Goal: Information Seeking & Learning: Learn about a topic

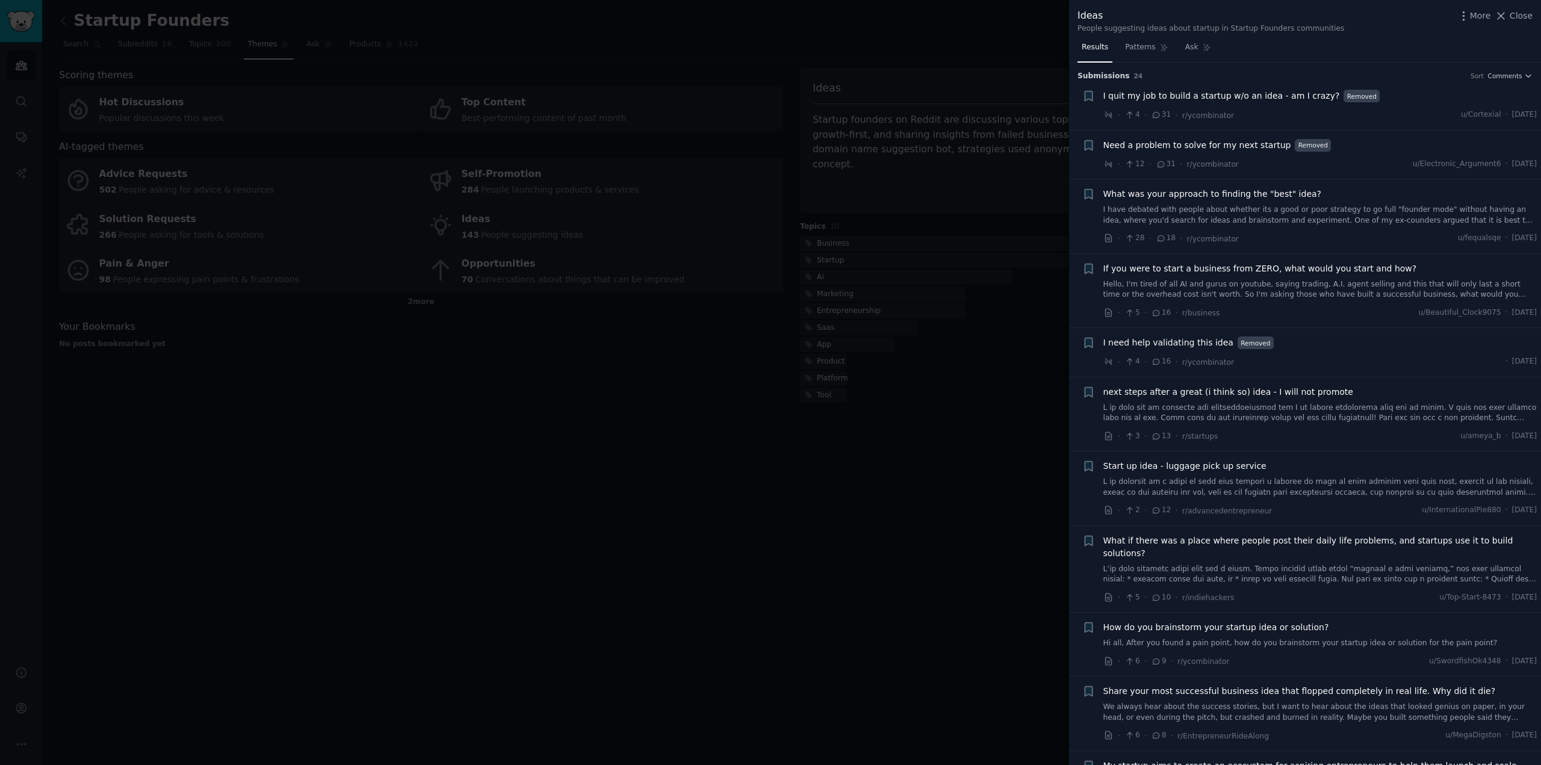
click at [642, 583] on div at bounding box center [770, 382] width 1541 height 765
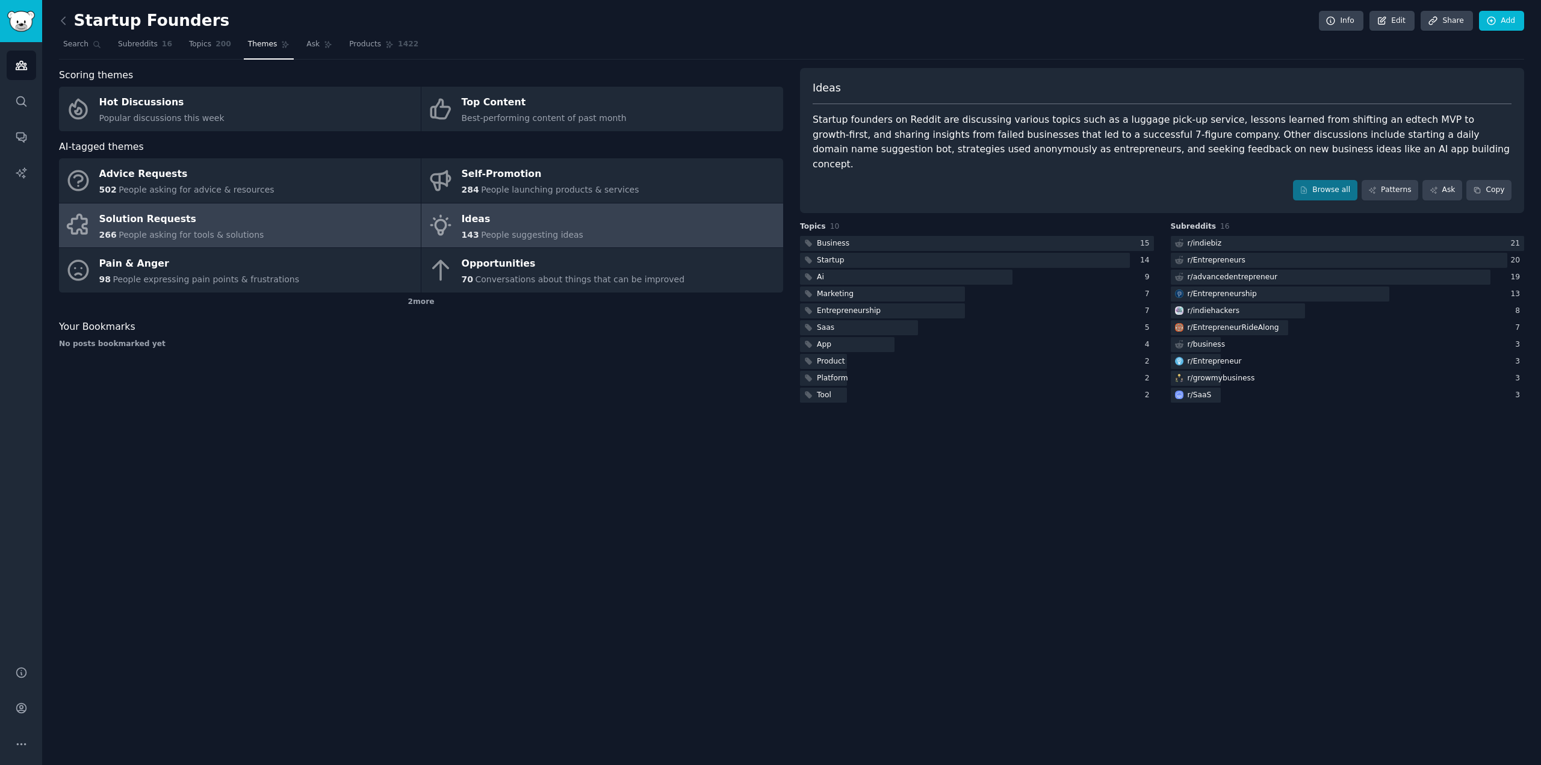
click at [193, 216] on div "Solution Requests" at bounding box center [181, 218] width 165 height 19
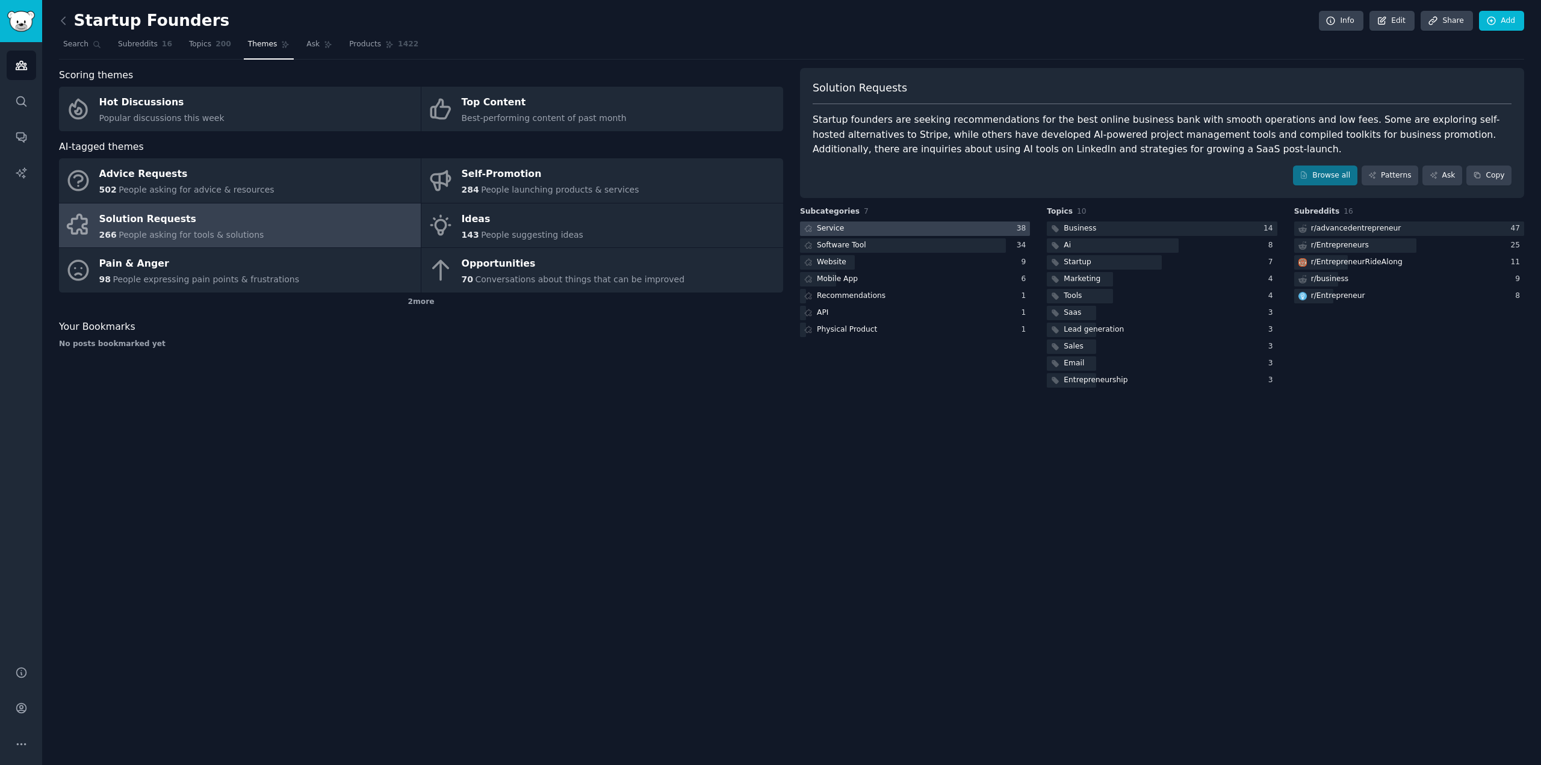
click at [885, 227] on div at bounding box center [915, 228] width 230 height 15
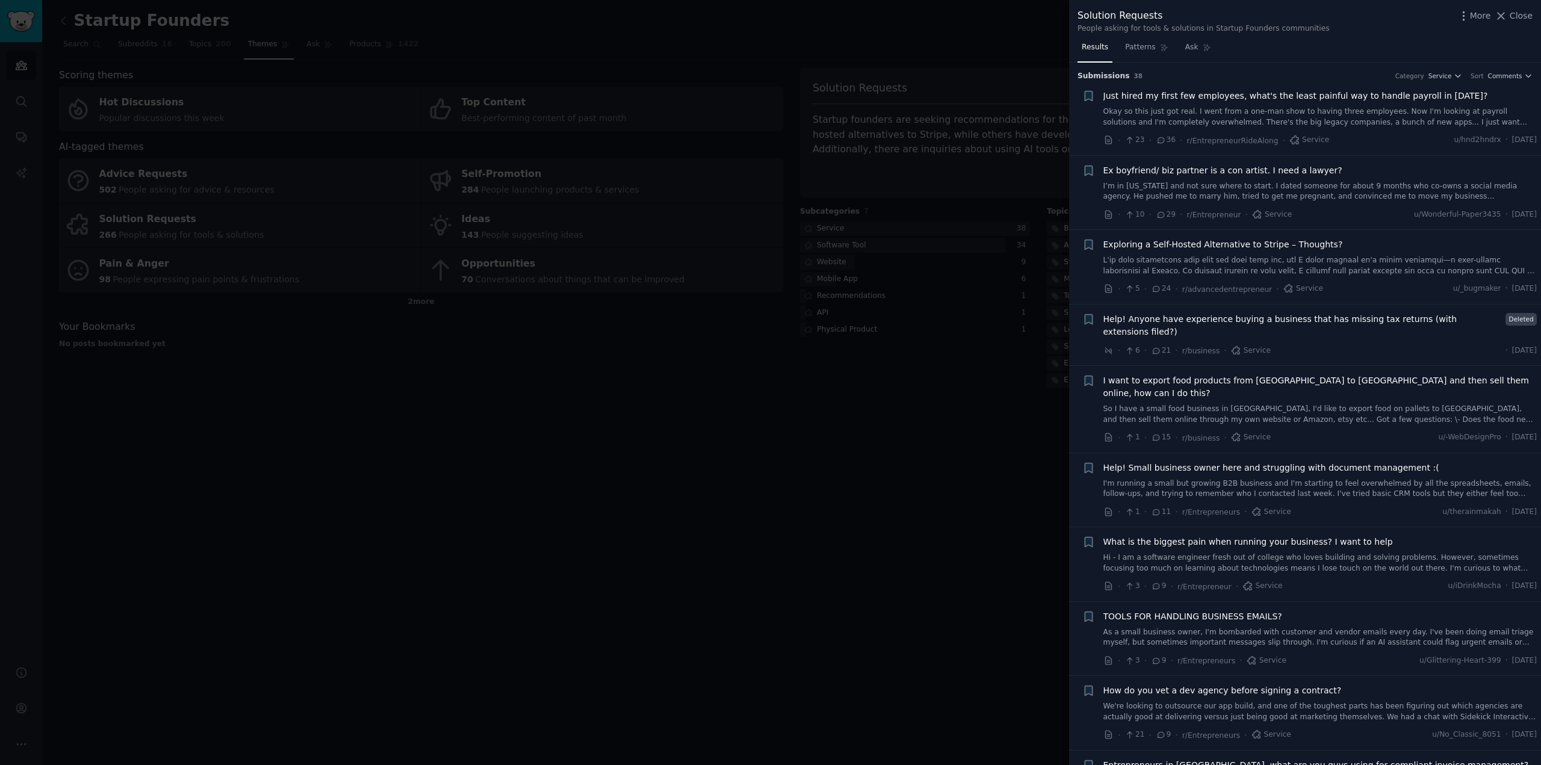
click at [1323, 462] on span "Help! Small business owner here and struggling with document management :(" at bounding box center [1271, 468] width 336 height 13
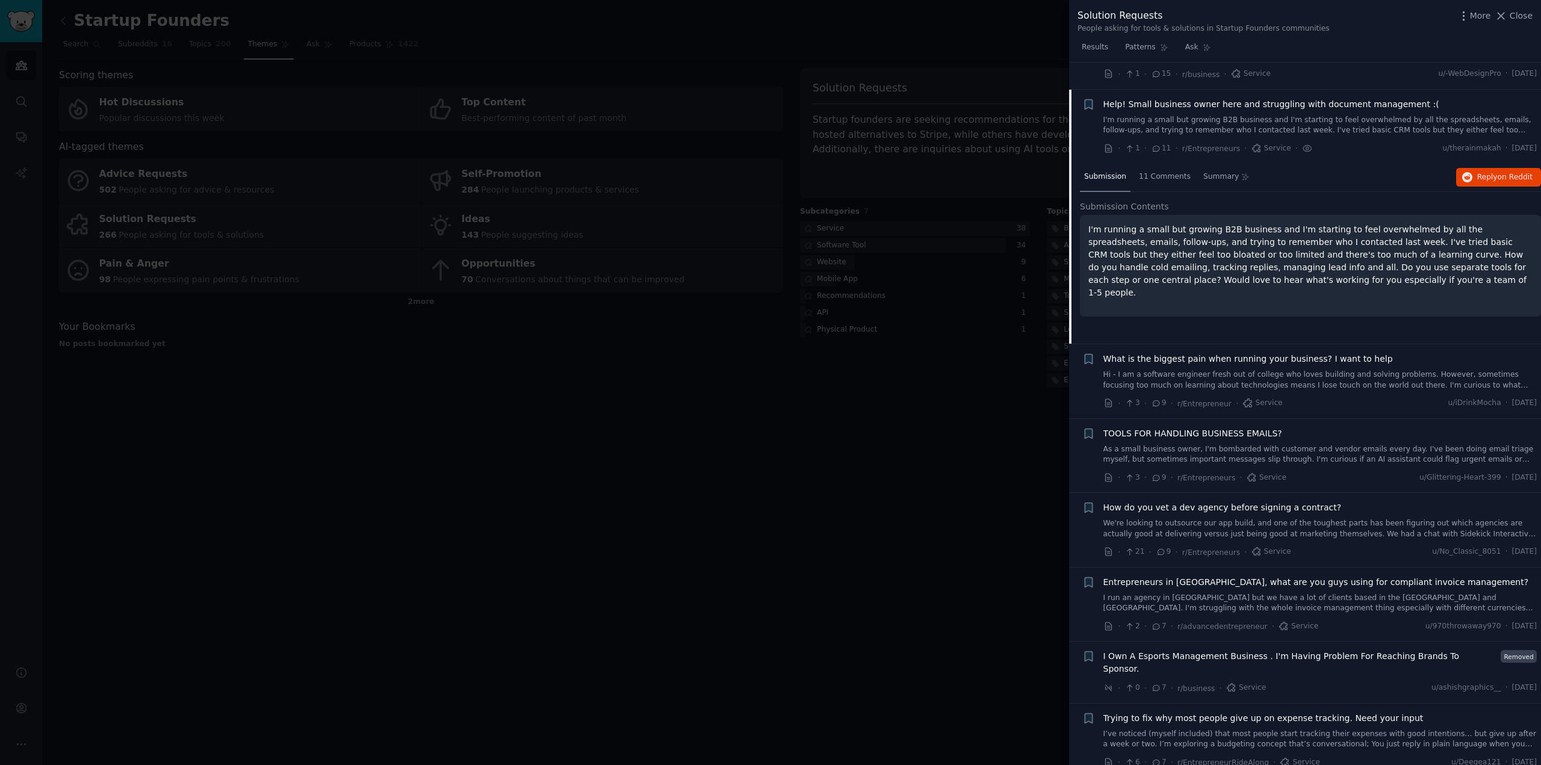
scroll to position [364, 0]
click at [1163, 171] on span "11 Comments" at bounding box center [1165, 176] width 52 height 11
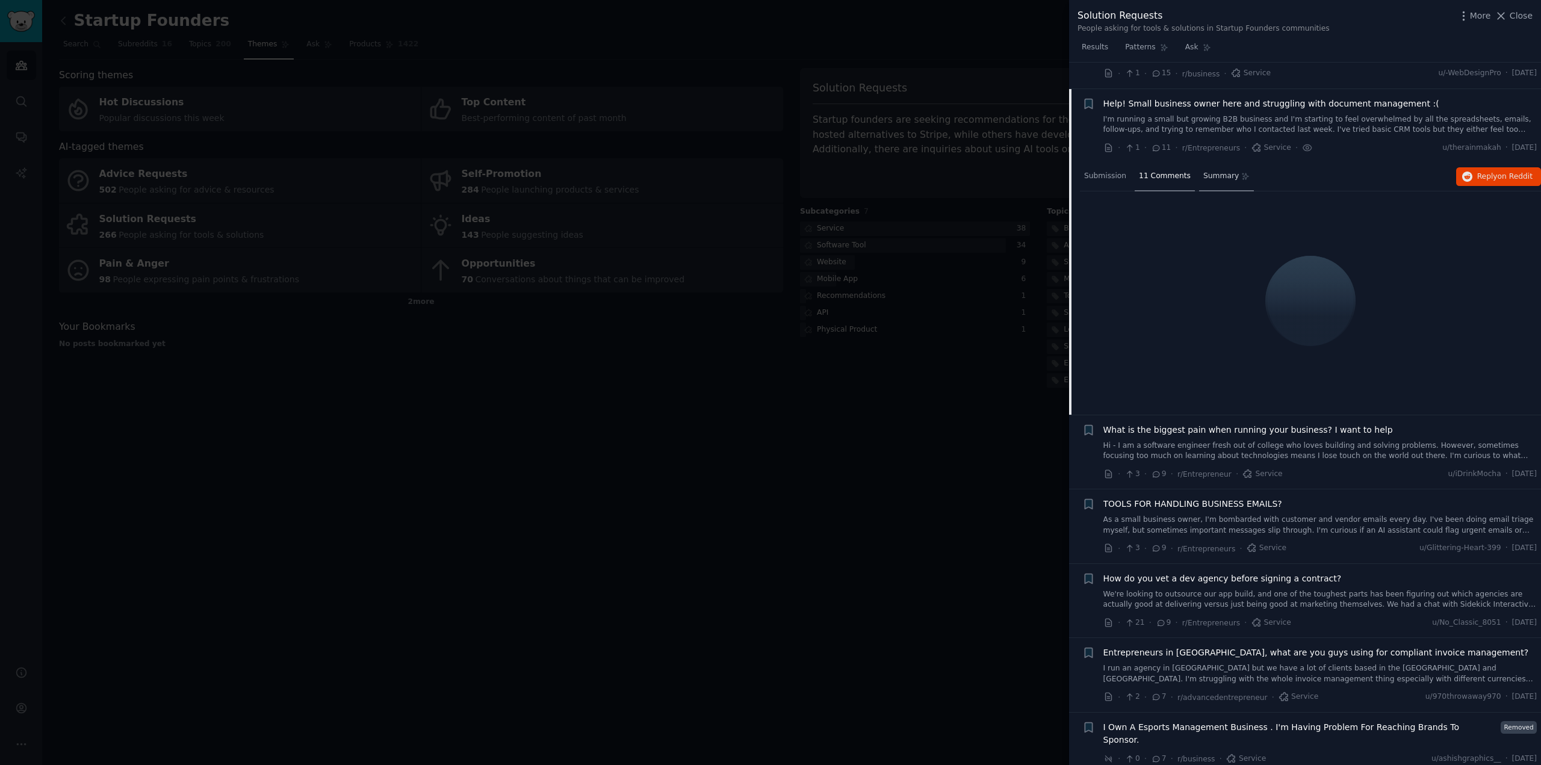
click at [1208, 171] on span "Summary" at bounding box center [1221, 176] width 36 height 11
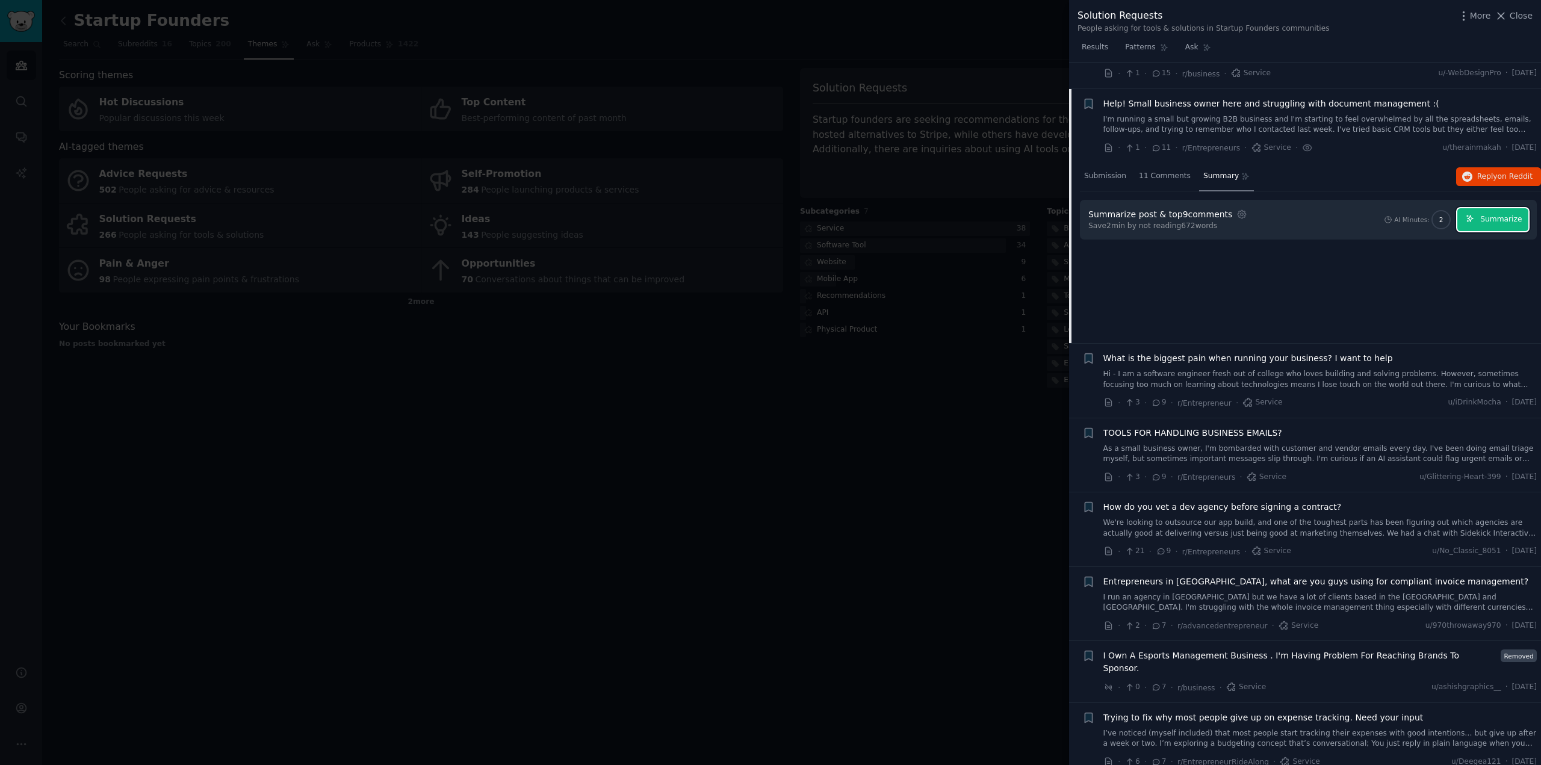
click at [1489, 214] on span "Summarize" at bounding box center [1501, 219] width 42 height 11
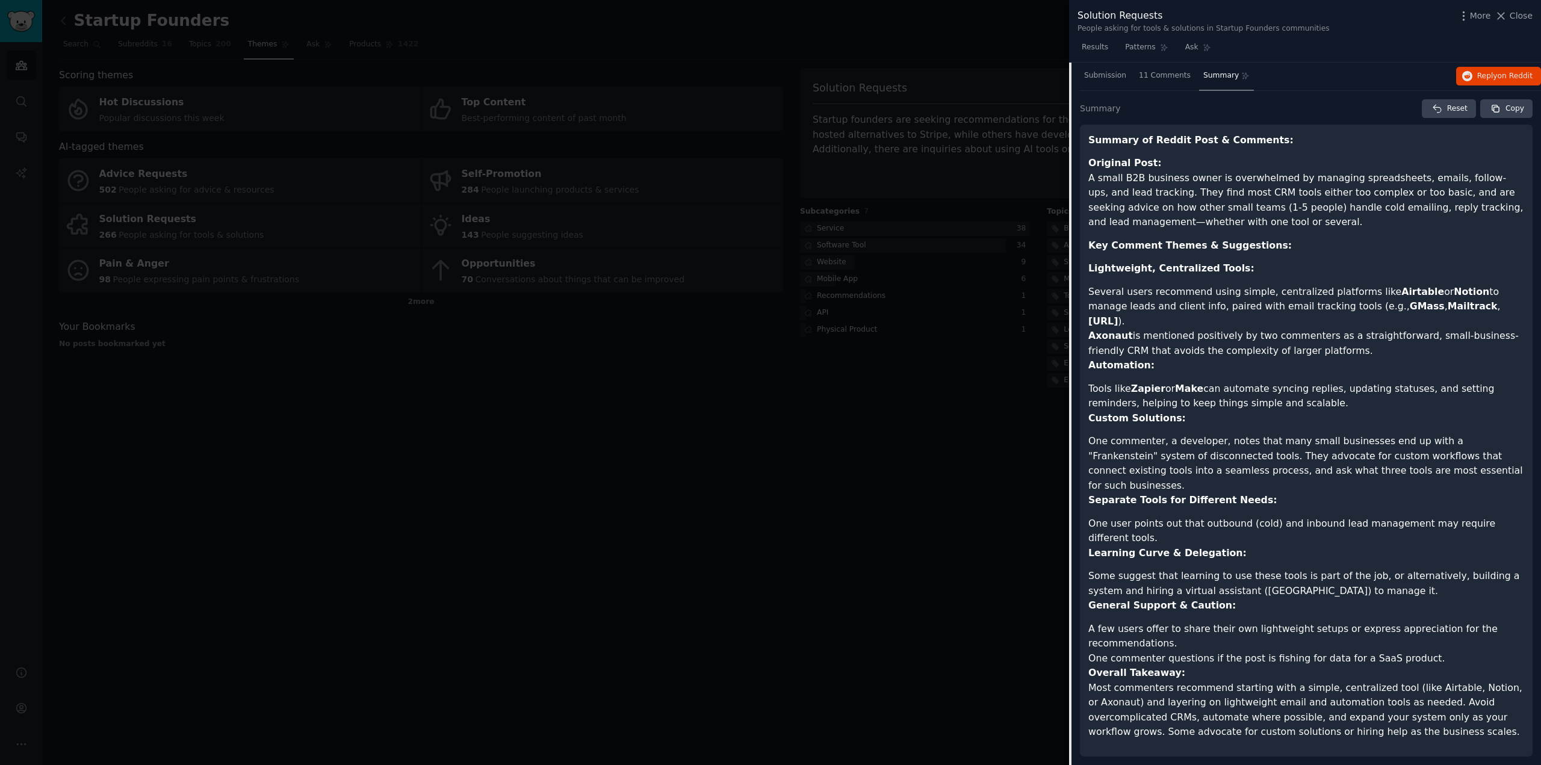
scroll to position [545, 0]
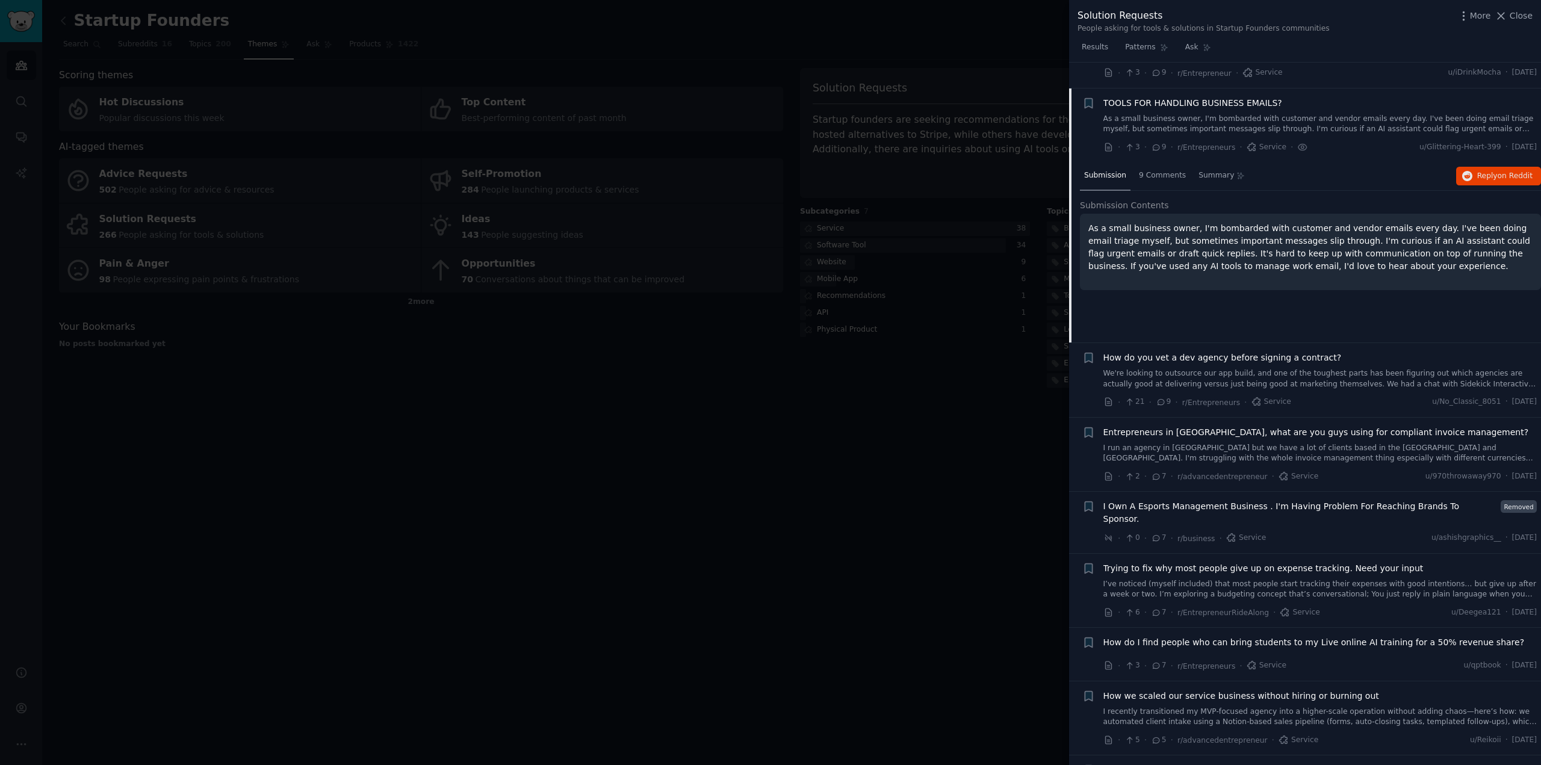
scroll to position [513, 0]
click at [1222, 162] on div "Summary" at bounding box center [1221, 176] width 55 height 29
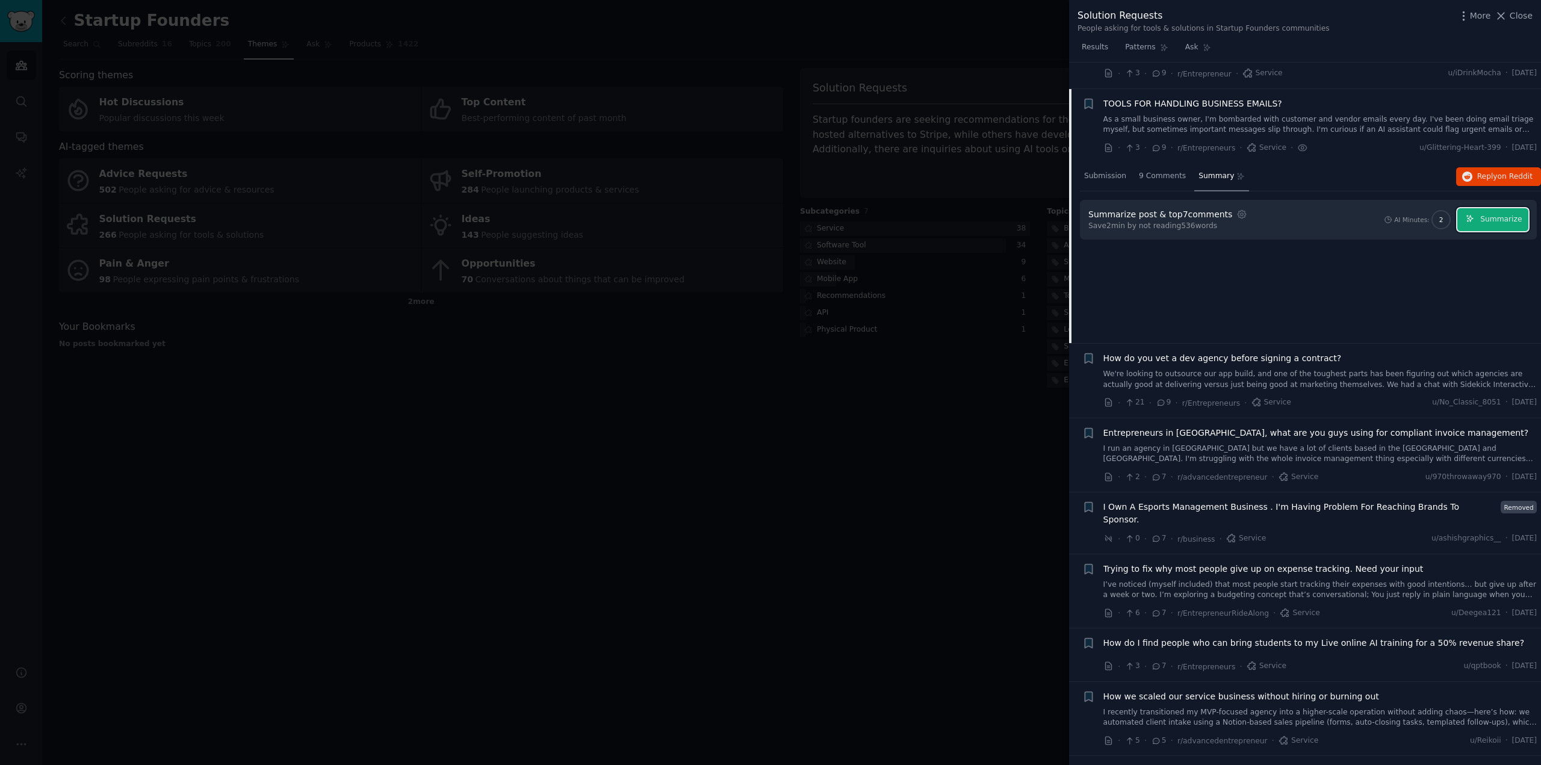
drag, startPoint x: 1503, startPoint y: 191, endPoint x: 1237, endPoint y: 237, distance: 269.2
click at [1237, 237] on div "Submission 9 Comments Summary Reply on Reddit Summarize post & top 7 comments S…" at bounding box center [1310, 252] width 461 height 181
click at [1236, 209] on icon "button" at bounding box center [1241, 214] width 11 height 11
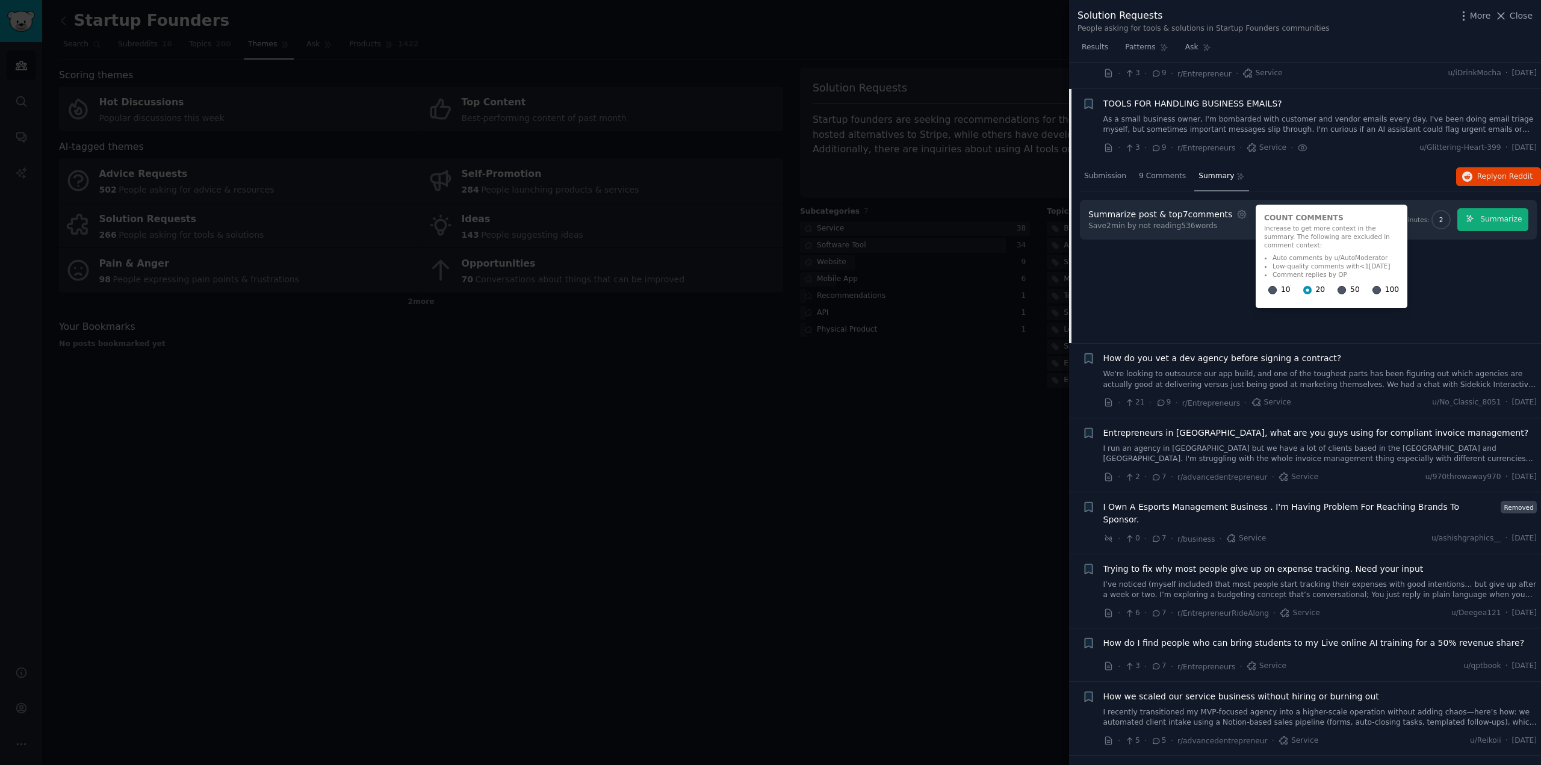
click at [1202, 250] on div "Submission 9 Comments Summary Reply on Reddit Summarize post & top 7 comments S…" at bounding box center [1310, 252] width 461 height 181
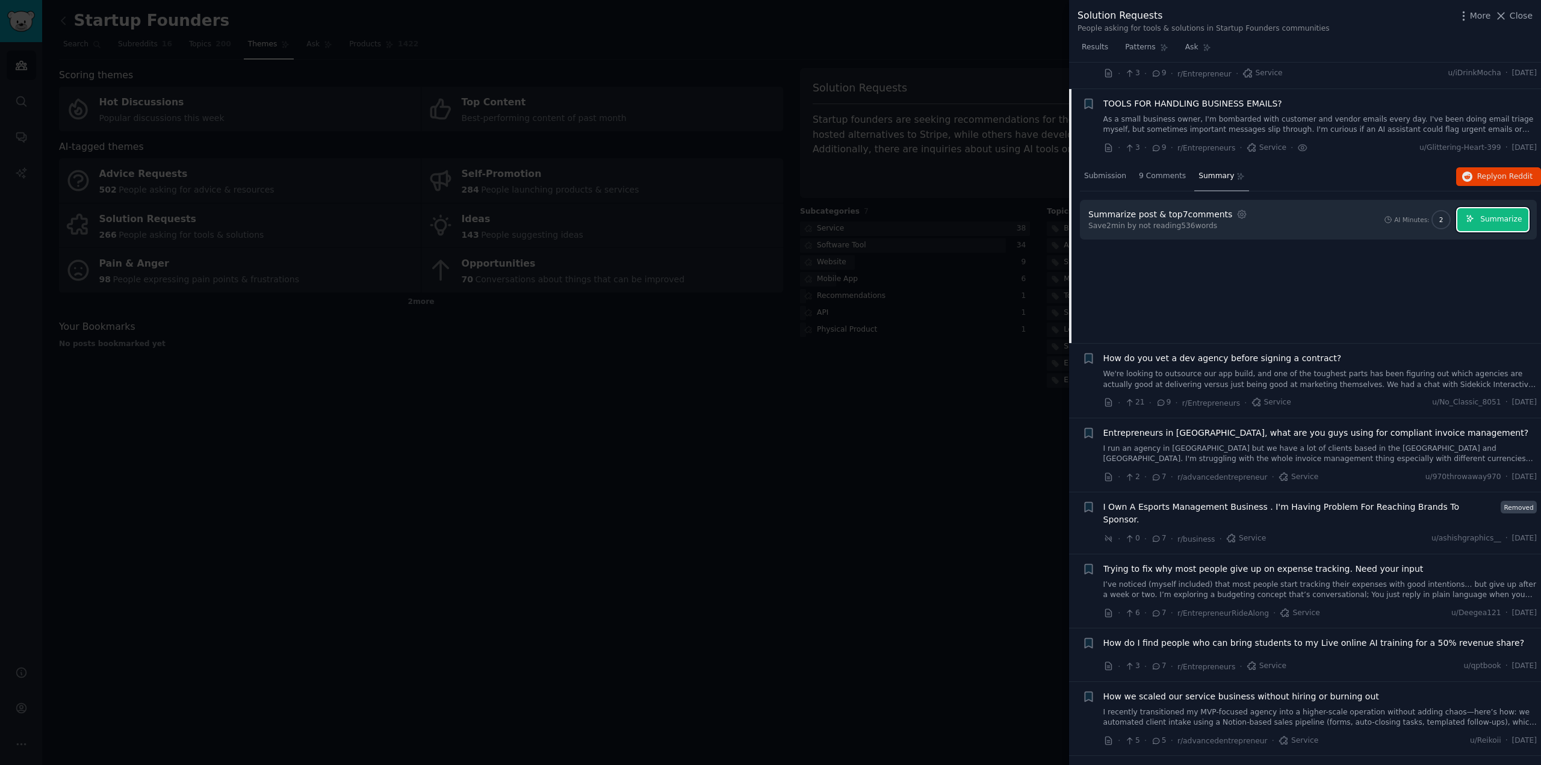
click at [1511, 214] on span "Summarize" at bounding box center [1501, 219] width 42 height 11
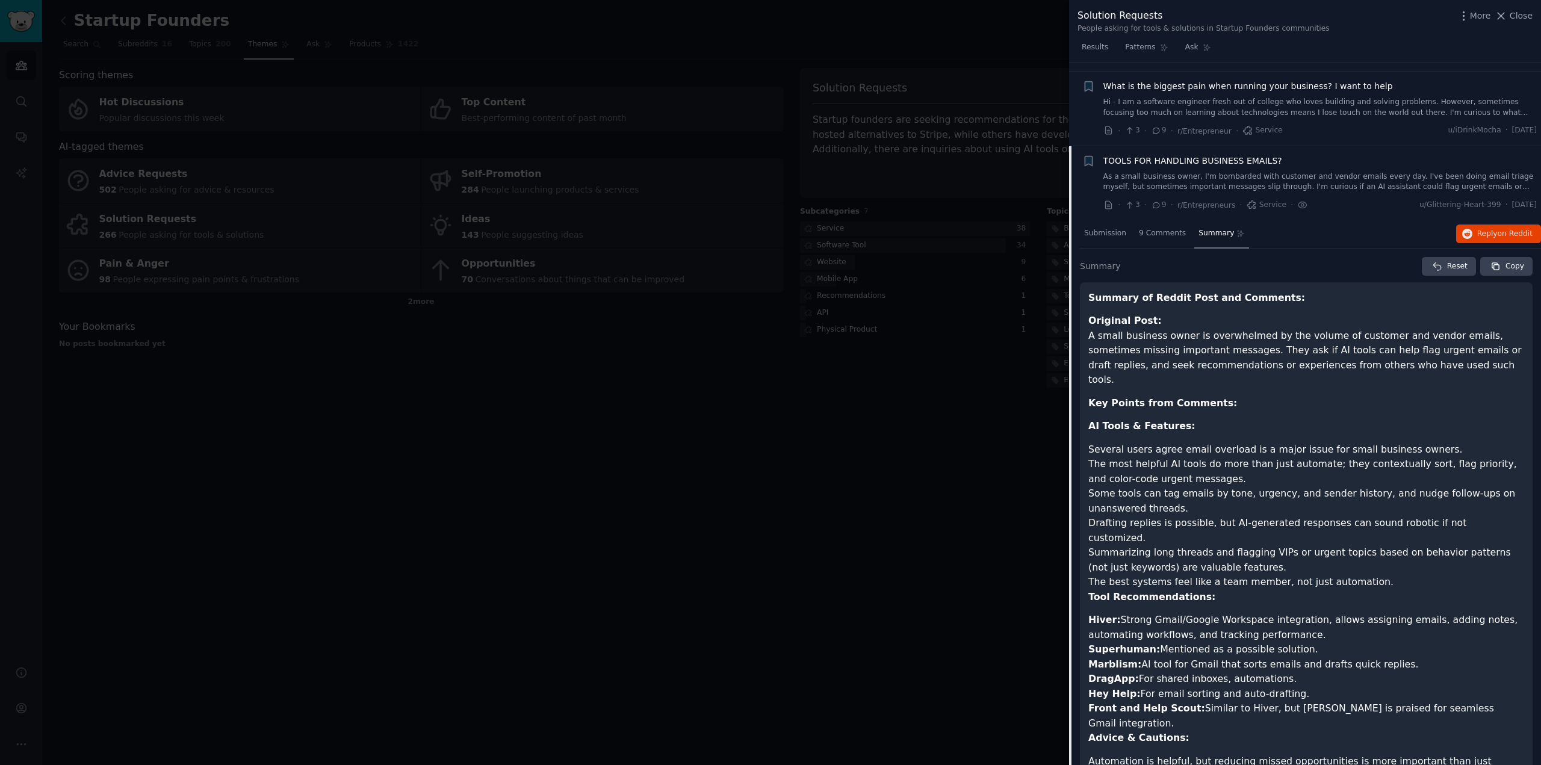
scroll to position [453, 0]
click at [1505, 264] on span "Copy" at bounding box center [1514, 269] width 19 height 11
click at [1470, 17] on icon "button" at bounding box center [1463, 16] width 13 height 13
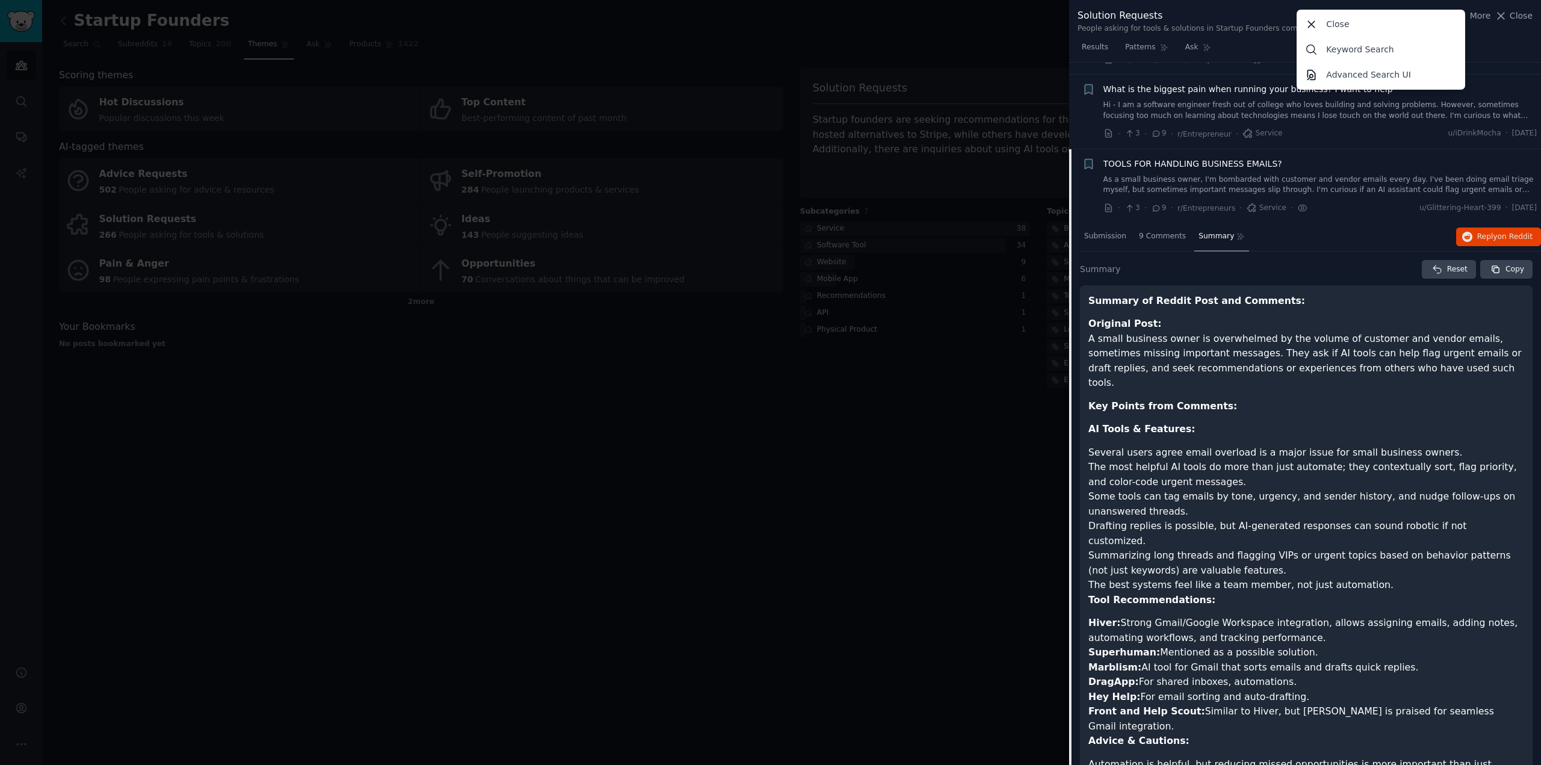
click at [1502, 37] on div "Solution Requests People asking for tools & solutions in Startup Founders commu…" at bounding box center [1305, 19] width 472 height 38
